Goal: Navigation & Orientation: Find specific page/section

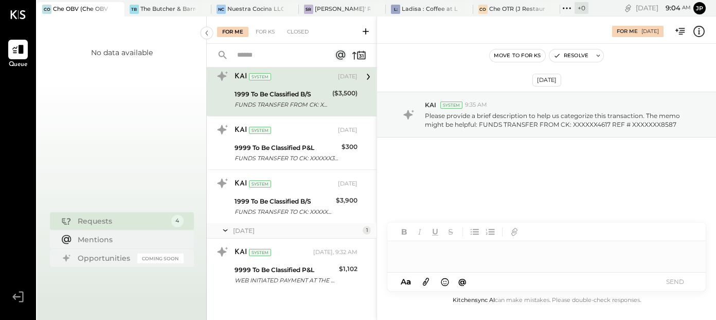
scroll to position [36, 0]
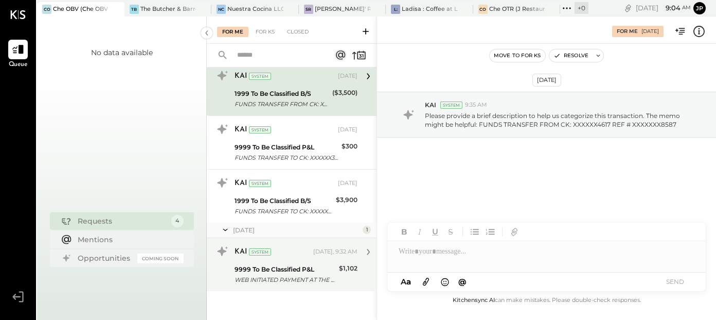
click at [262, 268] on div "9999 To Be Classified P&L" at bounding box center [285, 269] width 101 height 10
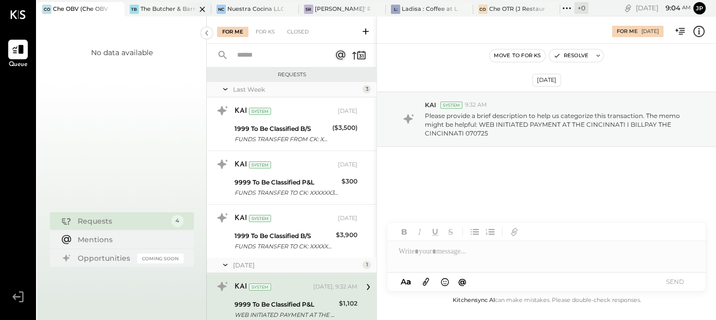
click at [163, 8] on div "The Butcher & Barrel (L Argento LLC) - [GEOGRAPHIC_DATA]" at bounding box center [168, 9] width 56 height 8
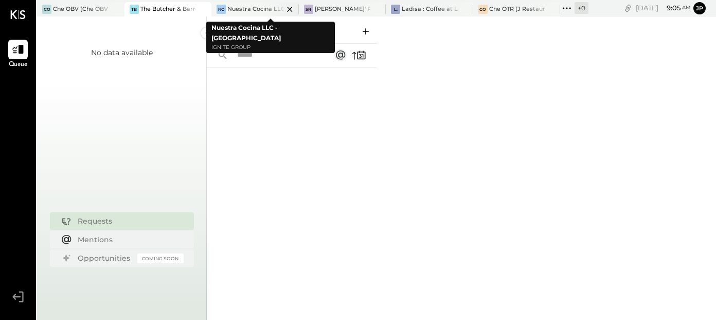
click at [250, 6] on div "Nuestra Cocina LLC - [GEOGRAPHIC_DATA]" at bounding box center [255, 9] width 56 height 8
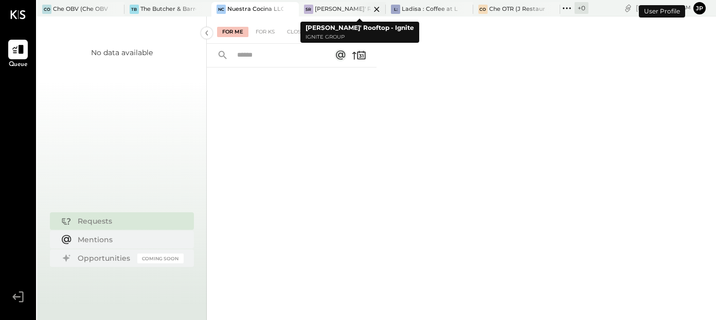
click at [347, 5] on div "SR [PERSON_NAME]' Rooftop - Ignite" at bounding box center [335, 9] width 72 height 9
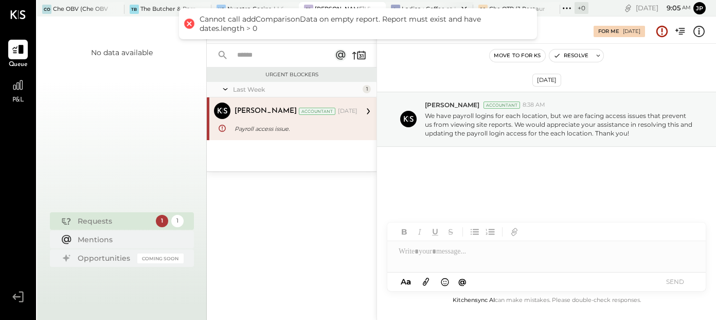
click at [419, 3] on div "L: Ladisa : Coffee at Lola's" at bounding box center [429, 9] width 87 height 14
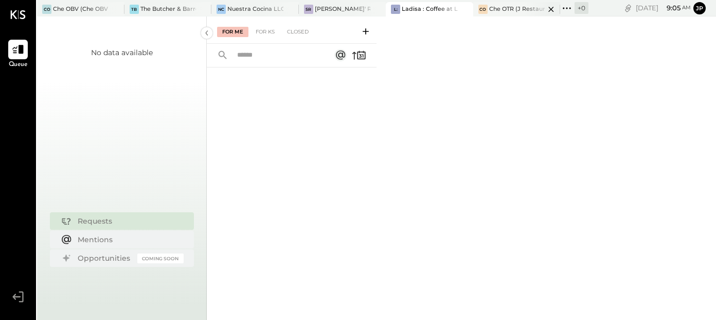
click at [524, 6] on div at bounding box center [542, 9] width 36 height 14
